Goal: Task Accomplishment & Management: Manage account settings

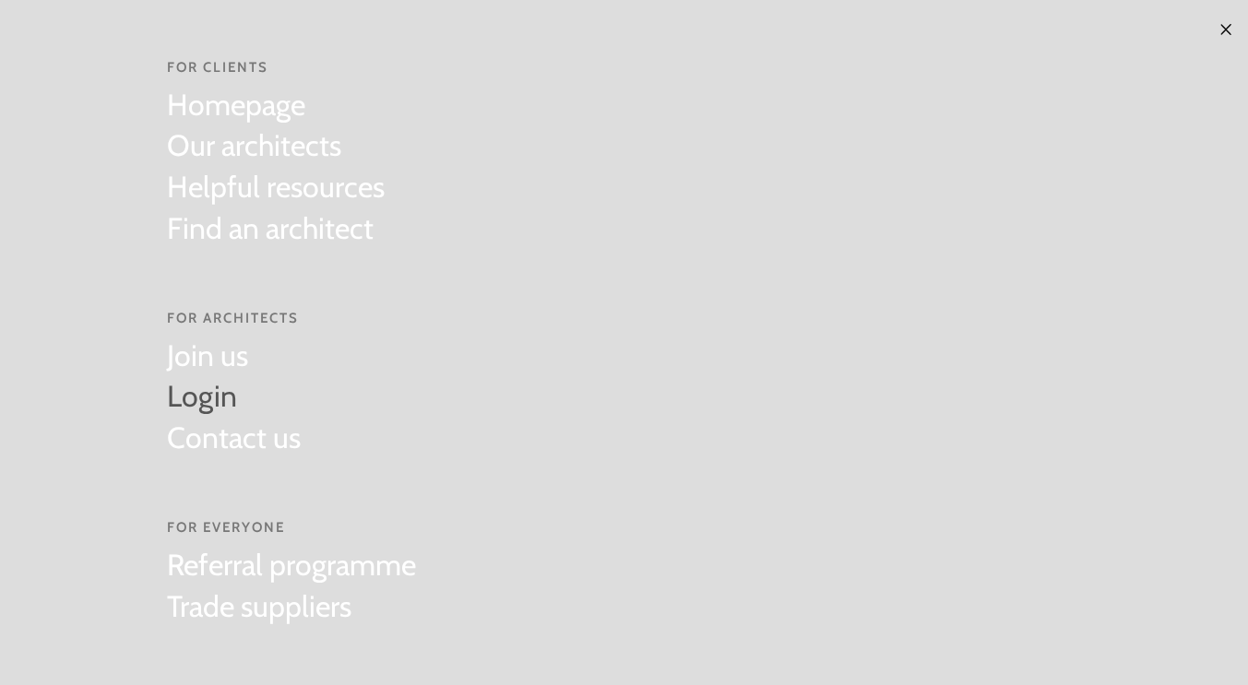
click at [195, 403] on link "Login" at bounding box center [234, 396] width 134 height 41
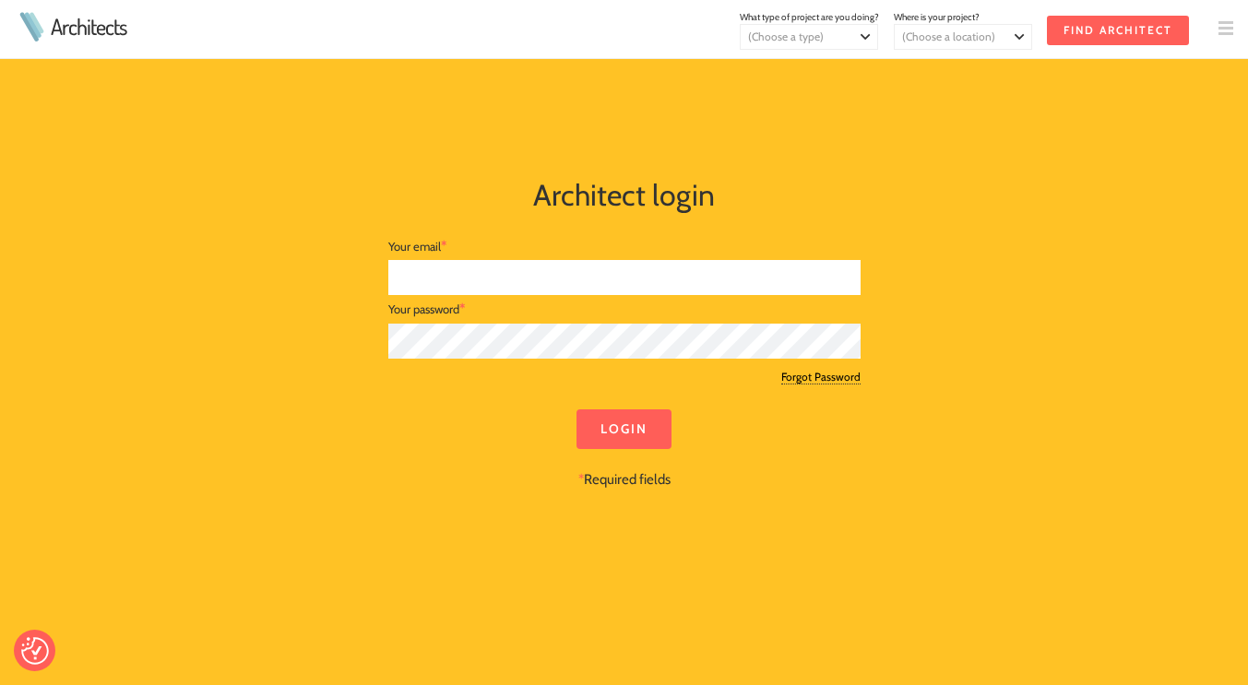
click at [503, 274] on input "text" at bounding box center [624, 278] width 472 height 36
type input "cal@studio-forge.co.uk"
click at [617, 411] on input "Login" at bounding box center [623, 429] width 95 height 40
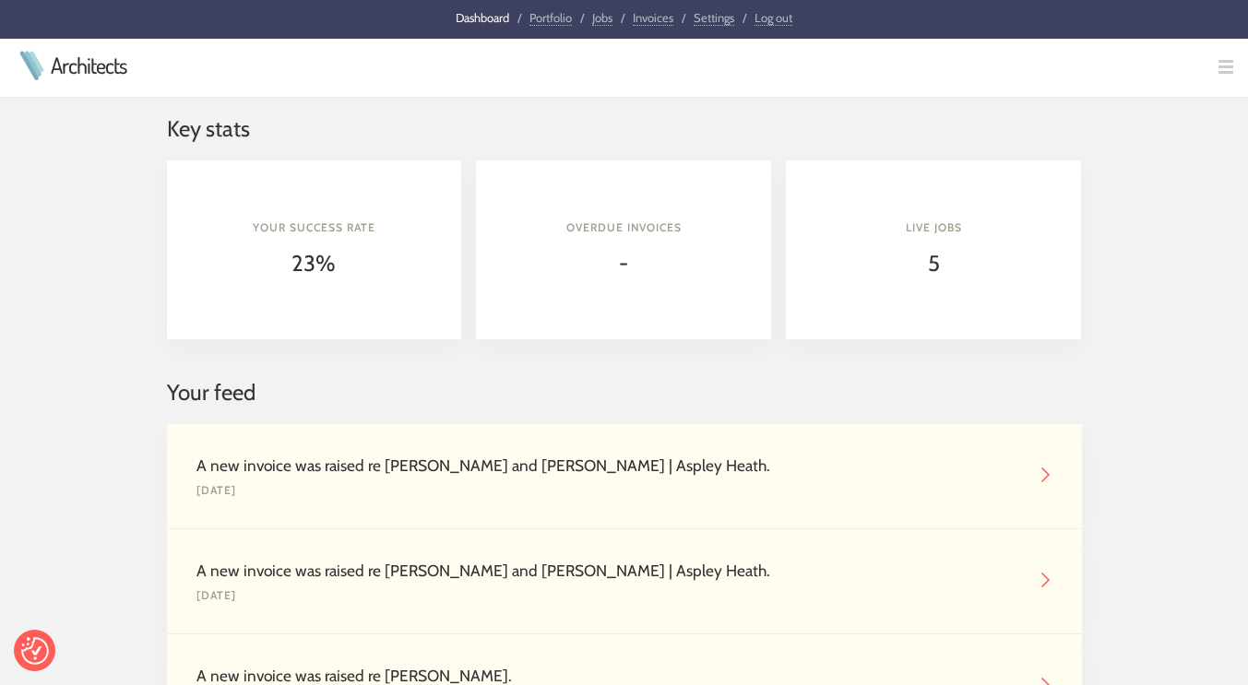
click at [645, 21] on link "Invoices" at bounding box center [653, 18] width 41 height 16
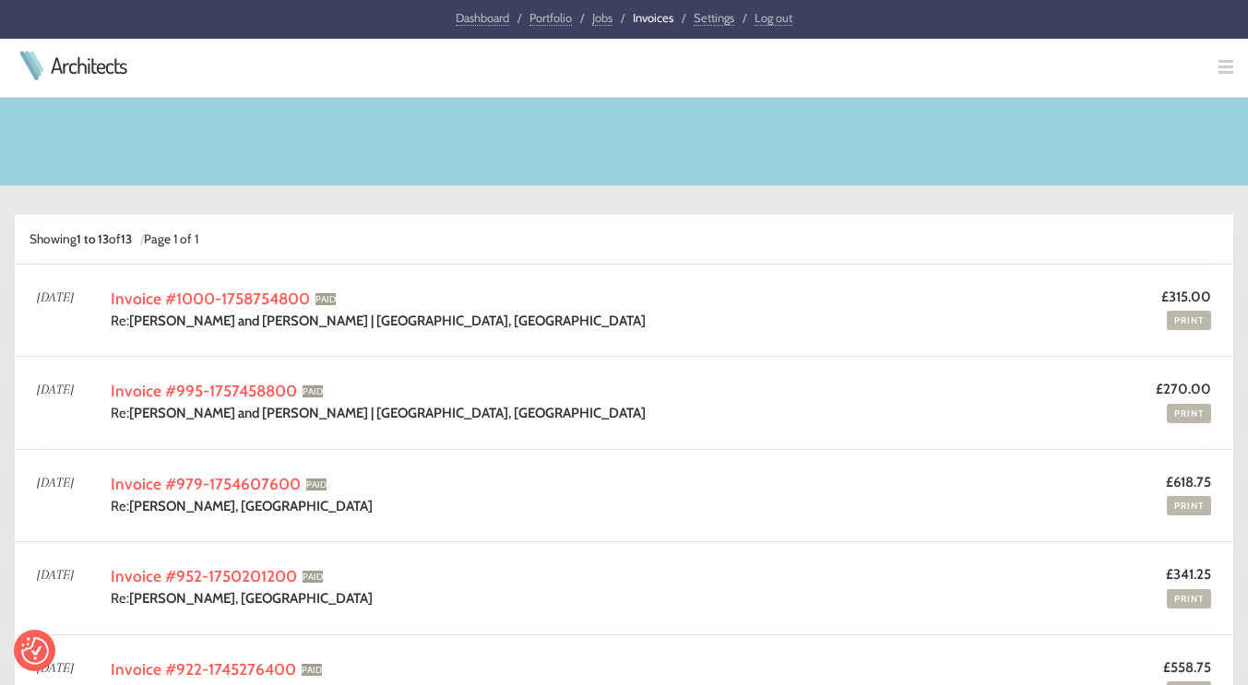
scroll to position [92, 0]
